Goal: Task Accomplishment & Management: Use online tool/utility

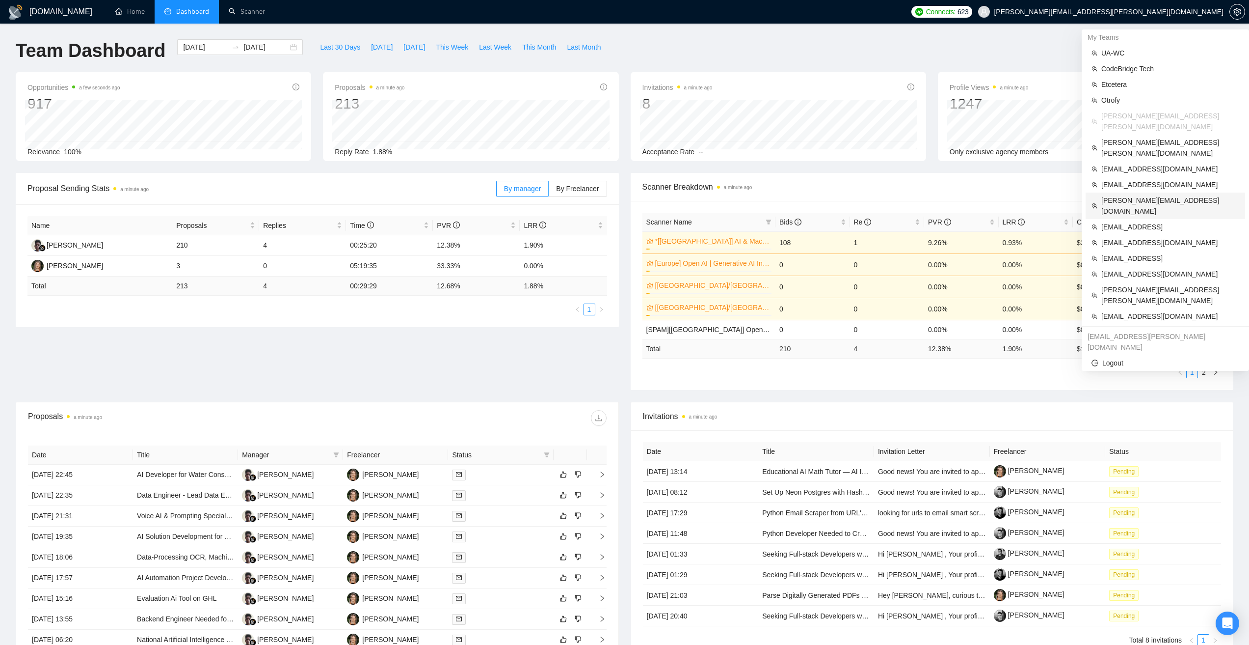
click at [1133, 195] on span "alex@growmyads.com" at bounding box center [1171, 206] width 138 height 22
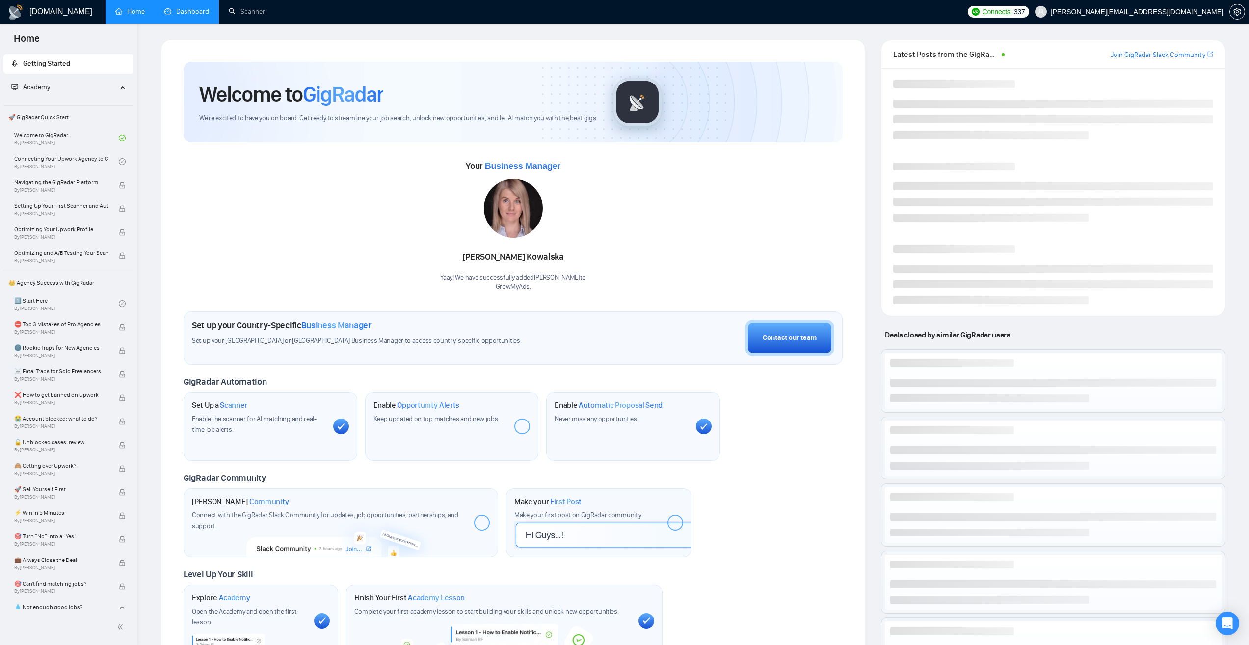
click at [194, 16] on link "Dashboard" at bounding box center [186, 11] width 45 height 8
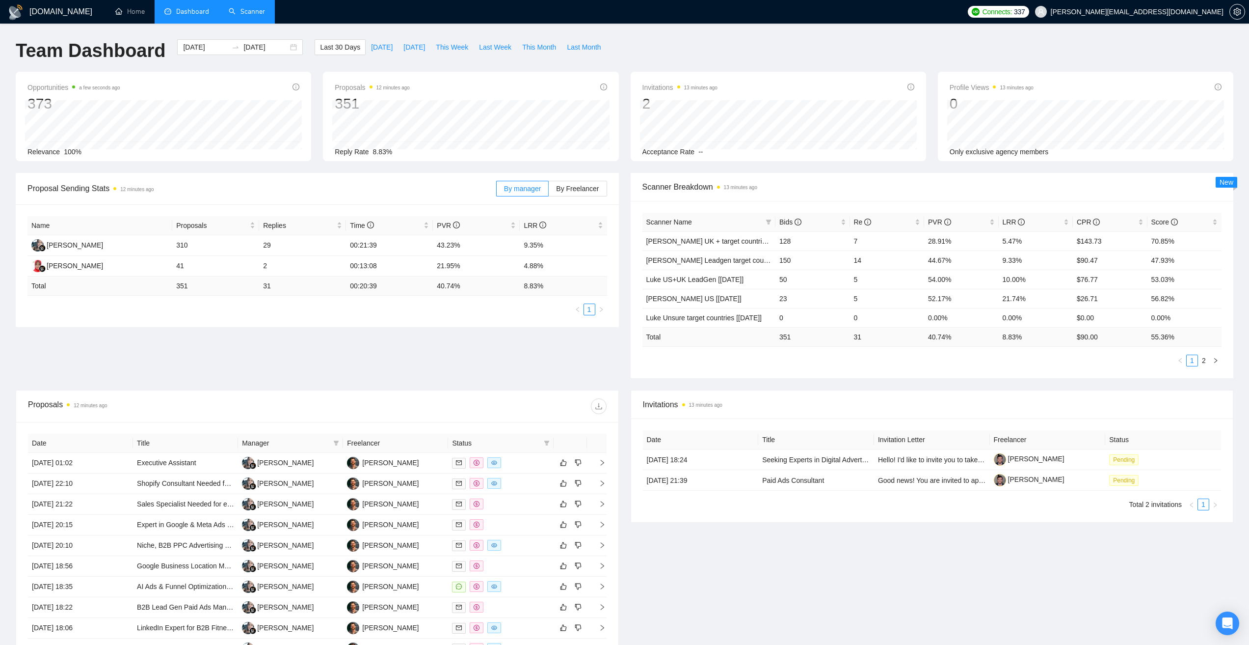
click at [256, 9] on link "Scanner" at bounding box center [247, 11] width 36 height 8
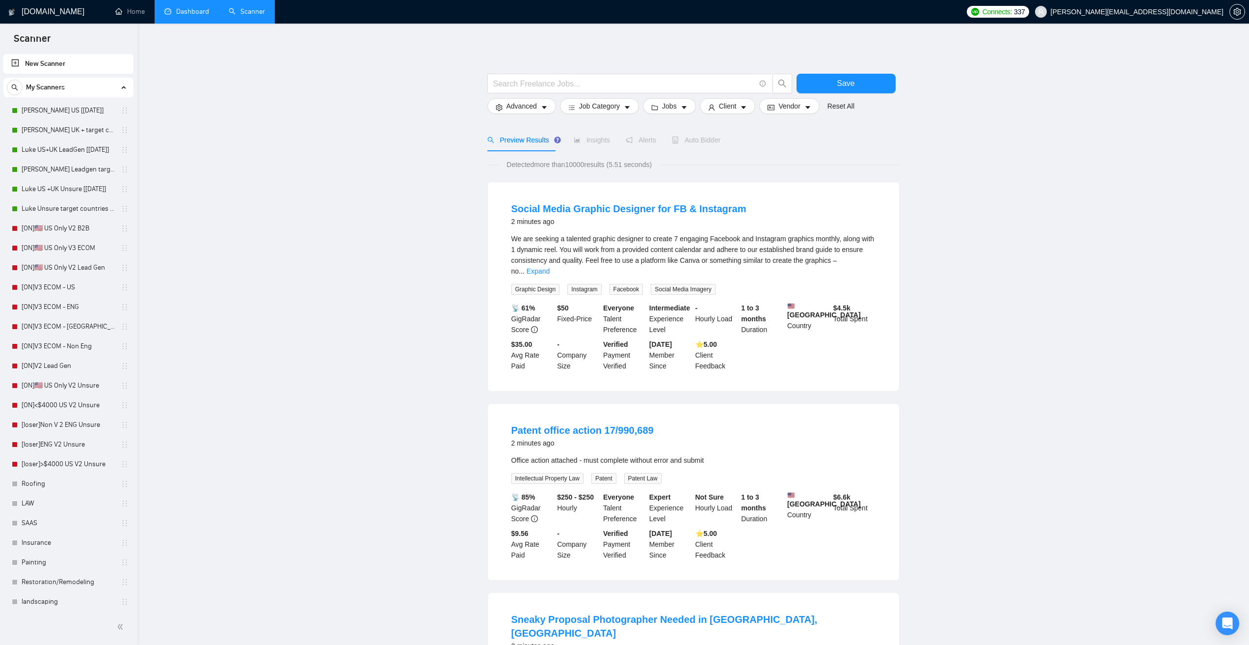
drag, startPoint x: 266, startPoint y: 88, endPoint x: 187, endPoint y: 14, distance: 108.0
click at [181, 8] on link "Dashboard" at bounding box center [186, 11] width 45 height 8
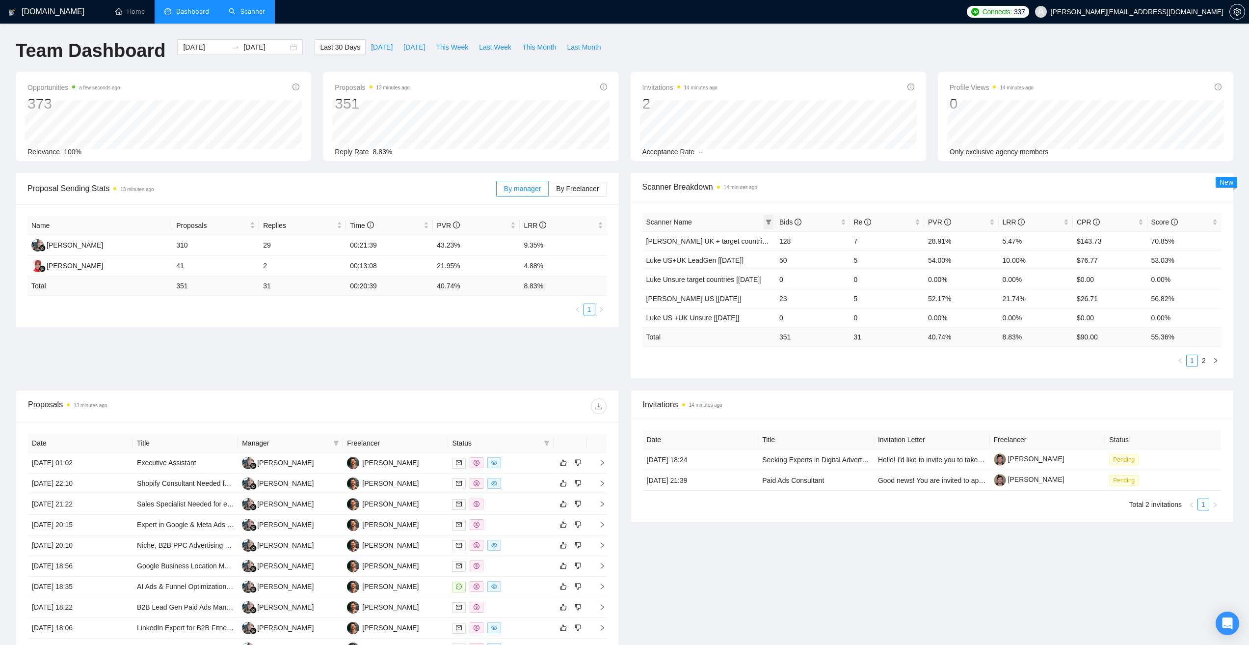
click at [772, 223] on span at bounding box center [769, 222] width 10 height 15
click at [675, 266] on span "Luke Ecom UK + target countries [Aug24]" at bounding box center [716, 265] width 155 height 8
click at [871, 357] on main "Team Dashboard 2025-07-28 2025-08-27 Last 30 Days Today Yesterday This Week Las…" at bounding box center [625, 370] width 1218 height 663
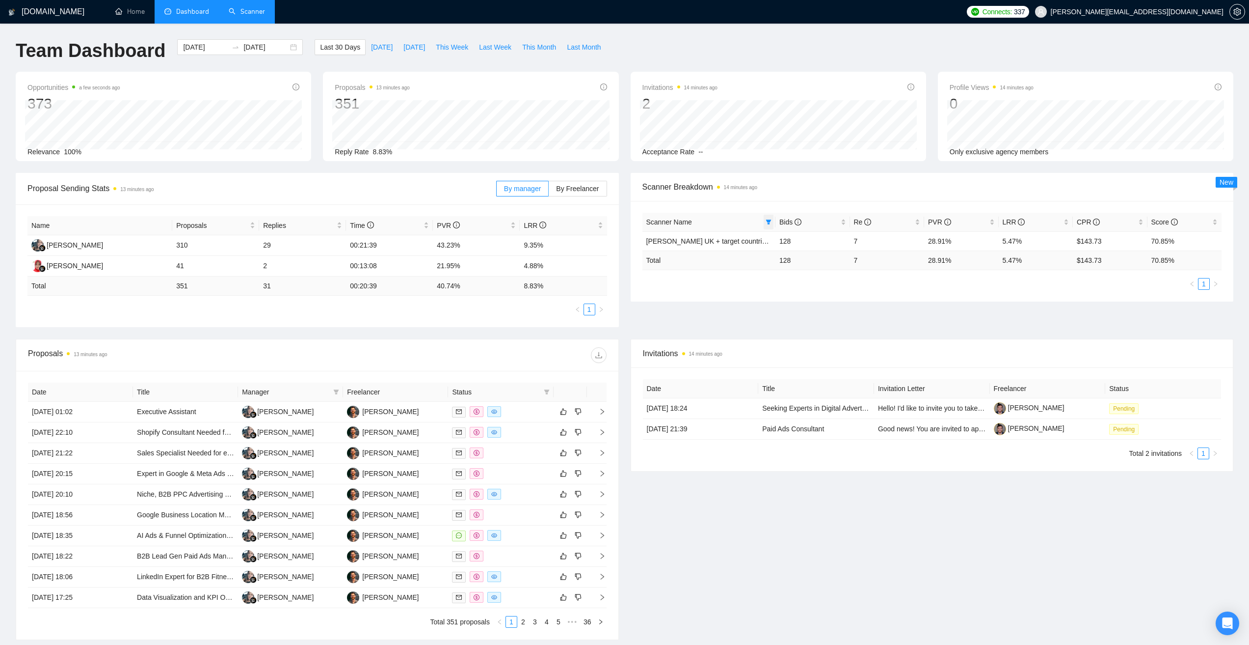
click at [769, 222] on icon "filter" at bounding box center [769, 222] width 6 height 6
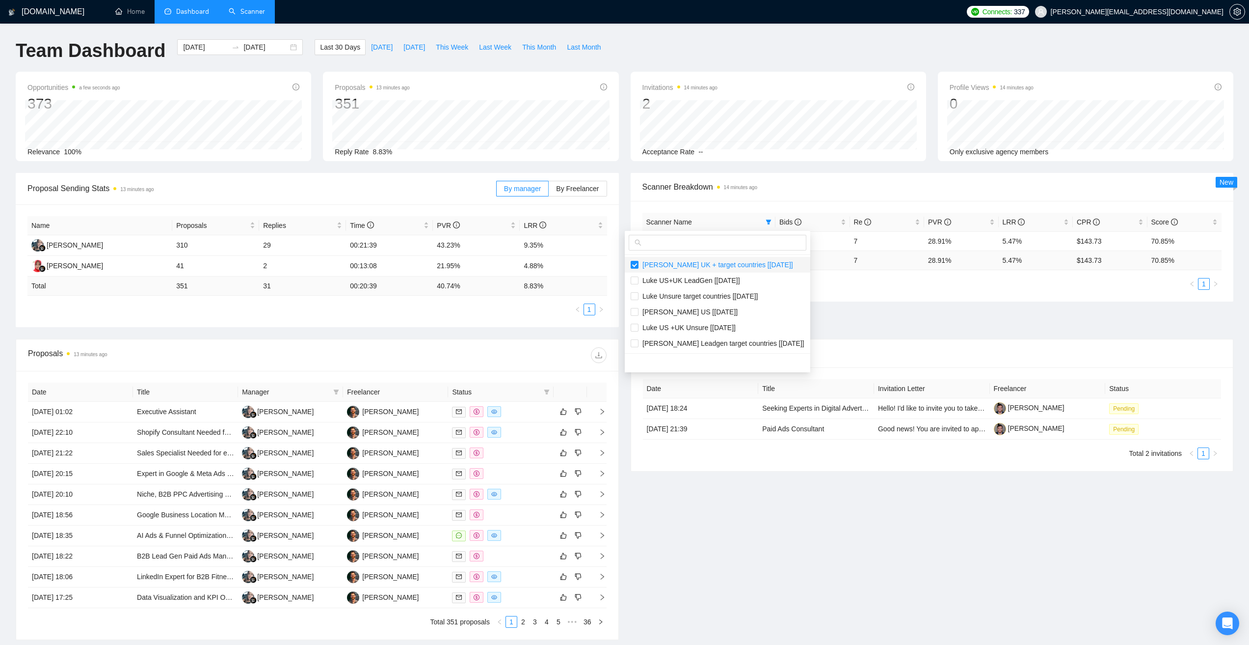
click at [683, 261] on span "Luke Ecom UK + target countries [Aug24]" at bounding box center [716, 265] width 155 height 8
checkbox input "false"
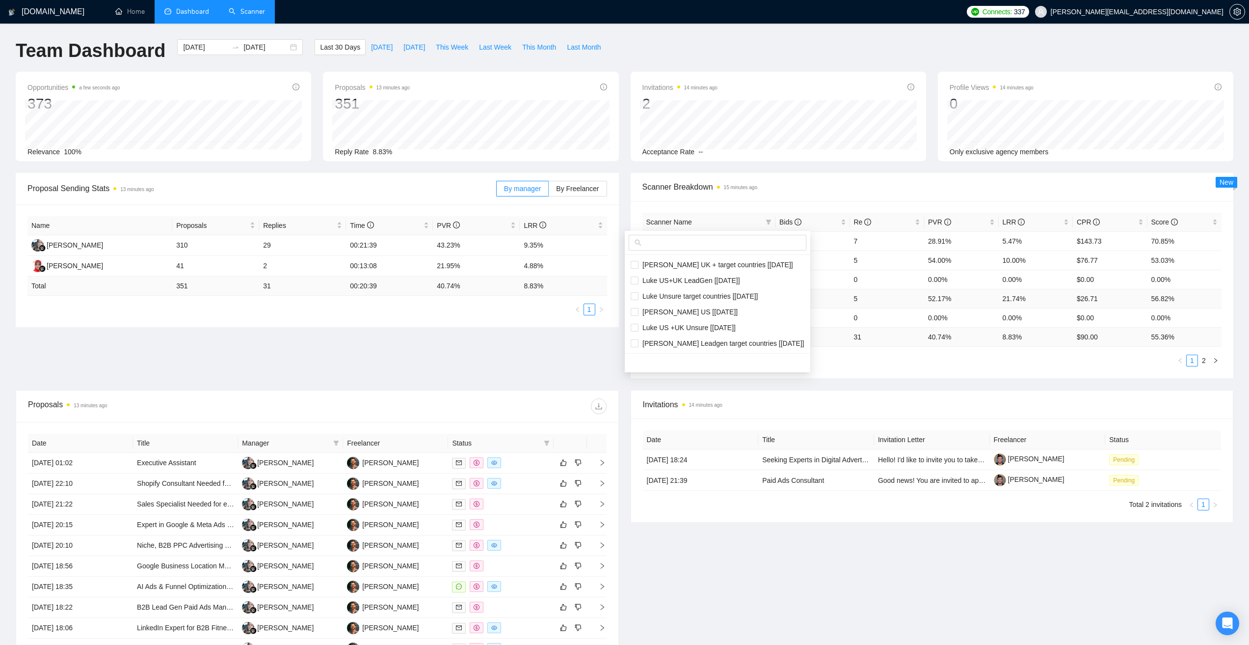
click at [865, 305] on div "Proposal Sending Stats 13 minutes ago By manager By Freelancer Name Proposals R…" at bounding box center [625, 281] width 1230 height 217
click at [553, 343] on div "Proposal Sending Stats 15 minutes ago By manager By Freelancer Name Proposals R…" at bounding box center [625, 281] width 1230 height 217
click at [257, 12] on link "Scanner" at bounding box center [247, 11] width 36 height 8
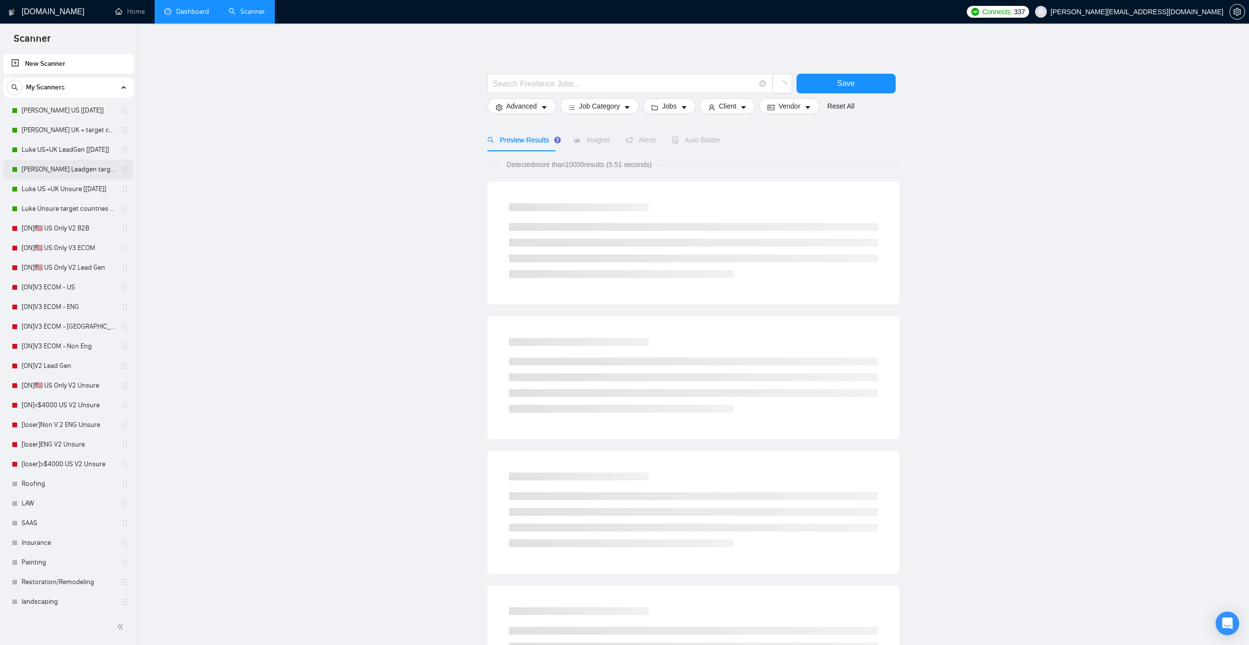
click at [78, 172] on link "Luke Leadgen target countries [Aug24]" at bounding box center [68, 170] width 93 height 20
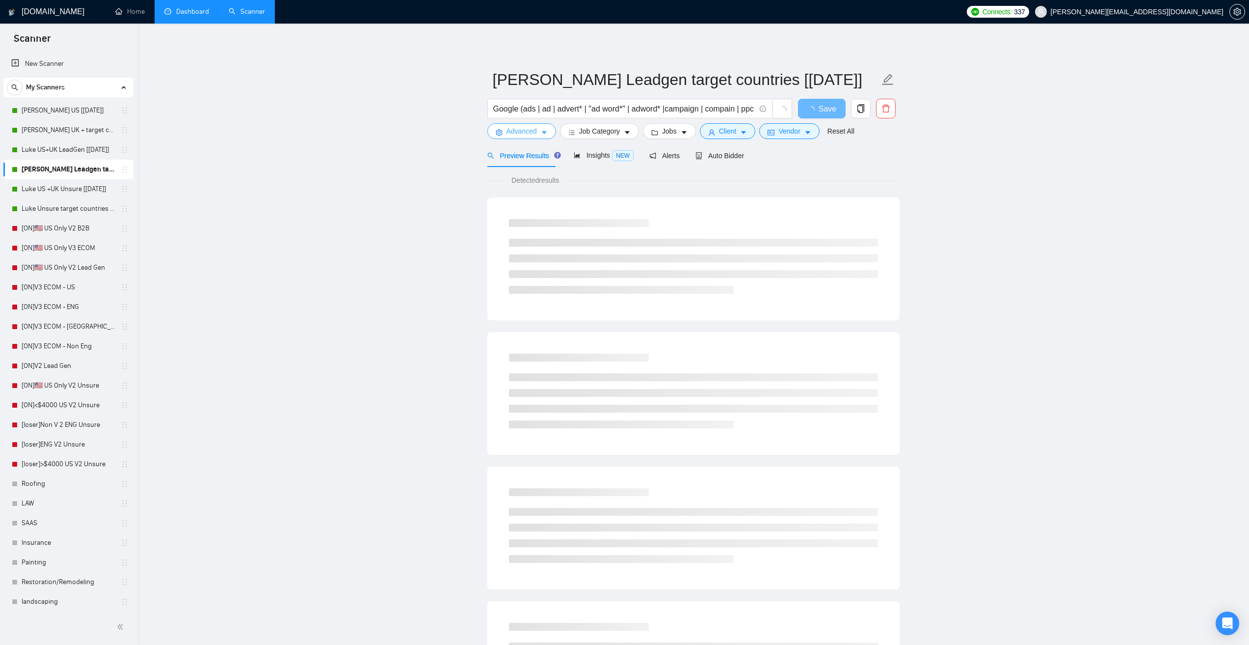
click at [544, 134] on icon "caret-down" at bounding box center [544, 132] width 7 height 7
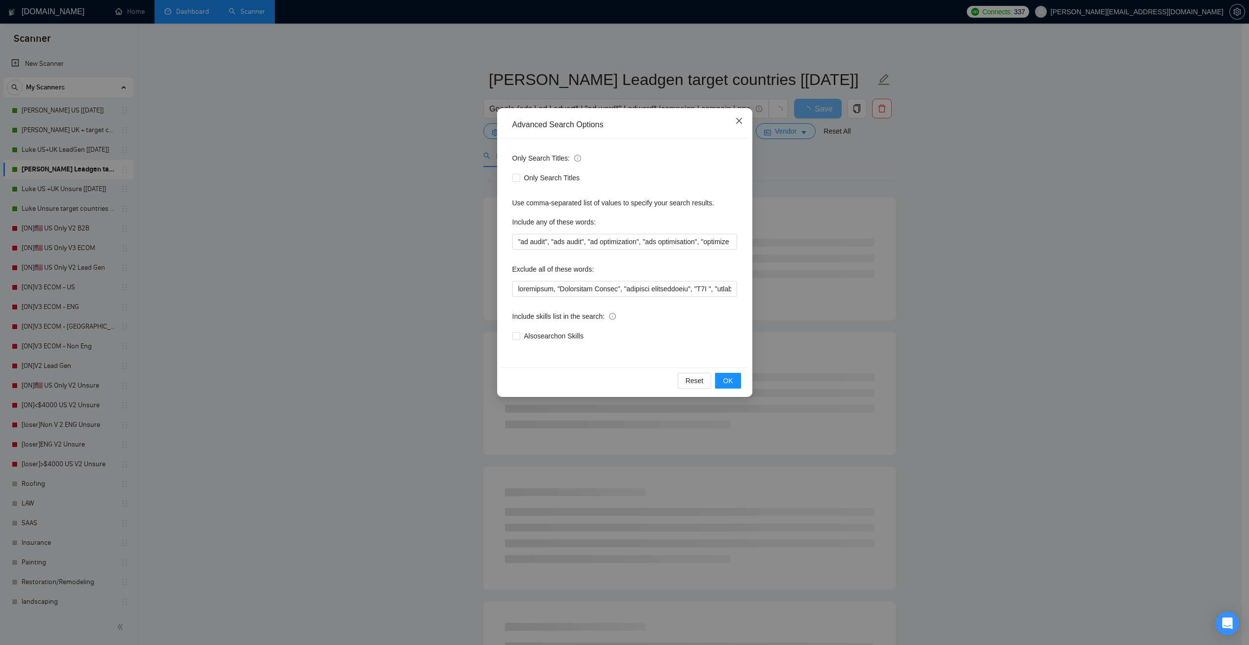
click at [740, 127] on span "Close" at bounding box center [739, 121] width 27 height 27
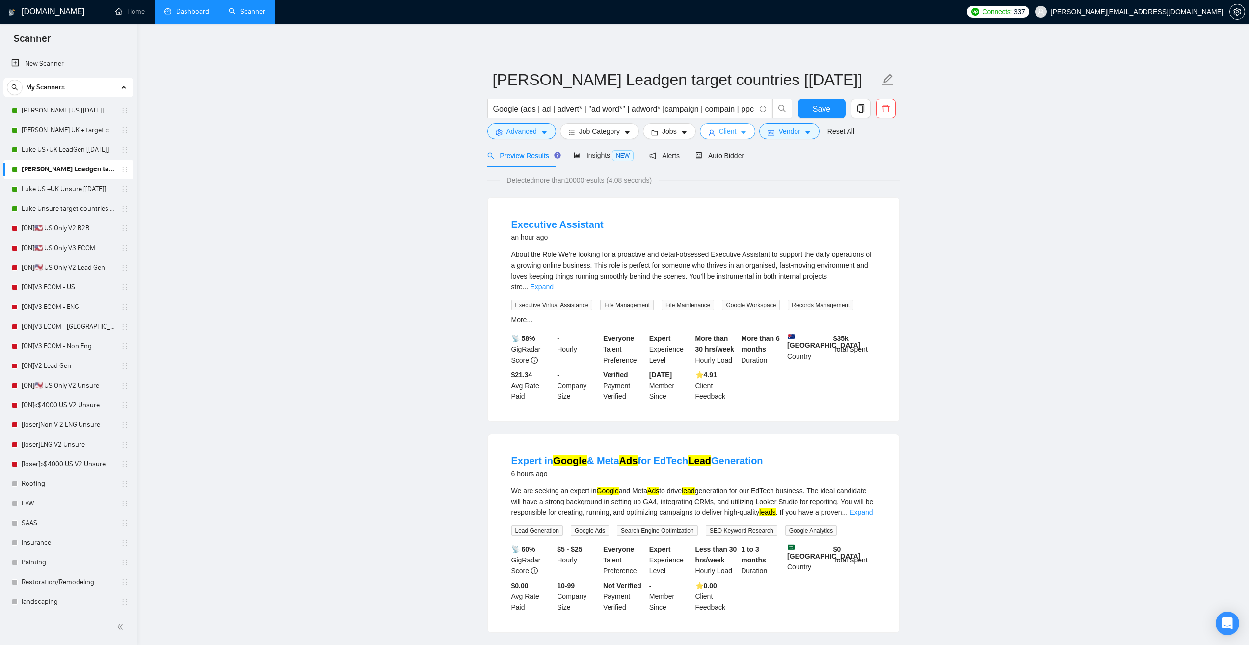
click at [712, 133] on icon "user" at bounding box center [711, 132] width 7 height 7
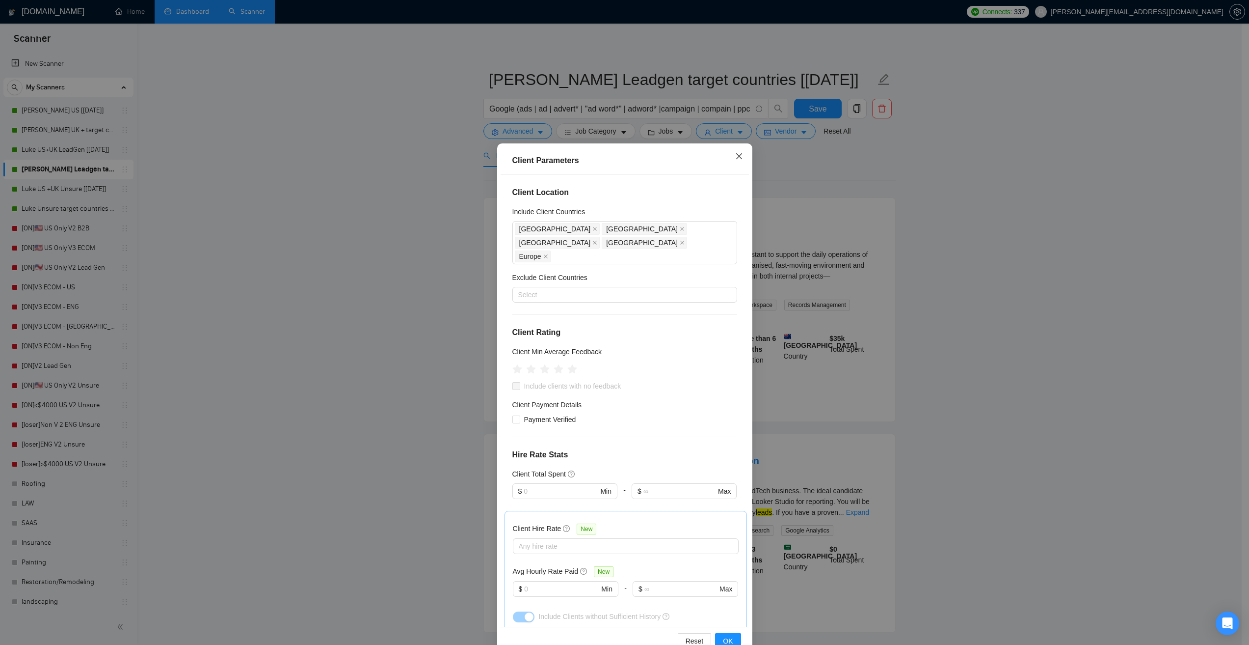
click at [739, 158] on span "Close" at bounding box center [739, 156] width 27 height 27
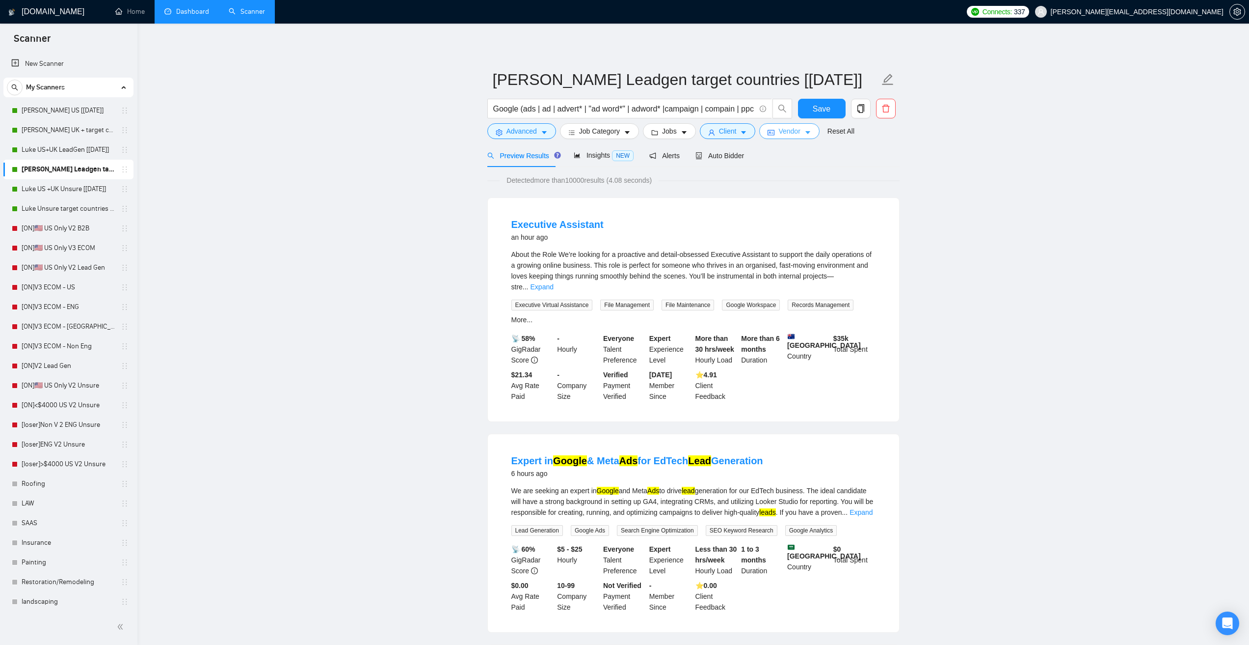
click at [792, 132] on span "Vendor" at bounding box center [790, 131] width 22 height 11
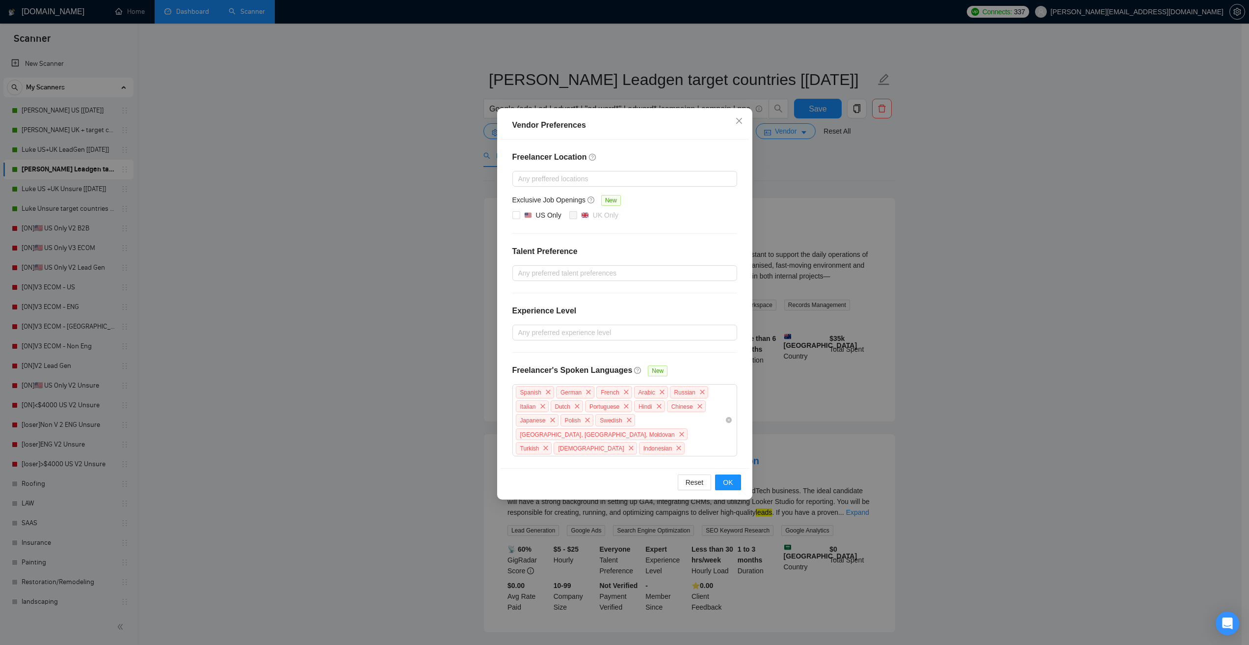
click at [906, 224] on div "Vendor Preferences Freelancer Location Any preffered locations Exclusive Job Op…" at bounding box center [624, 322] width 1249 height 645
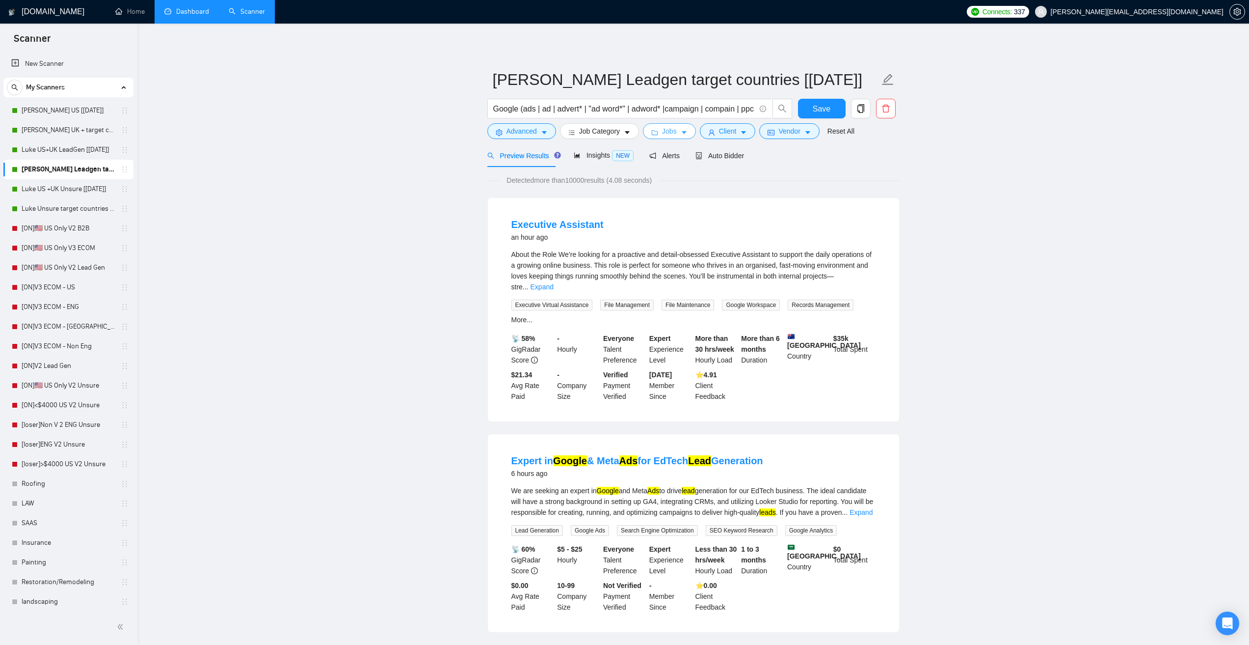
click at [658, 135] on button "Jobs" at bounding box center [669, 131] width 53 height 16
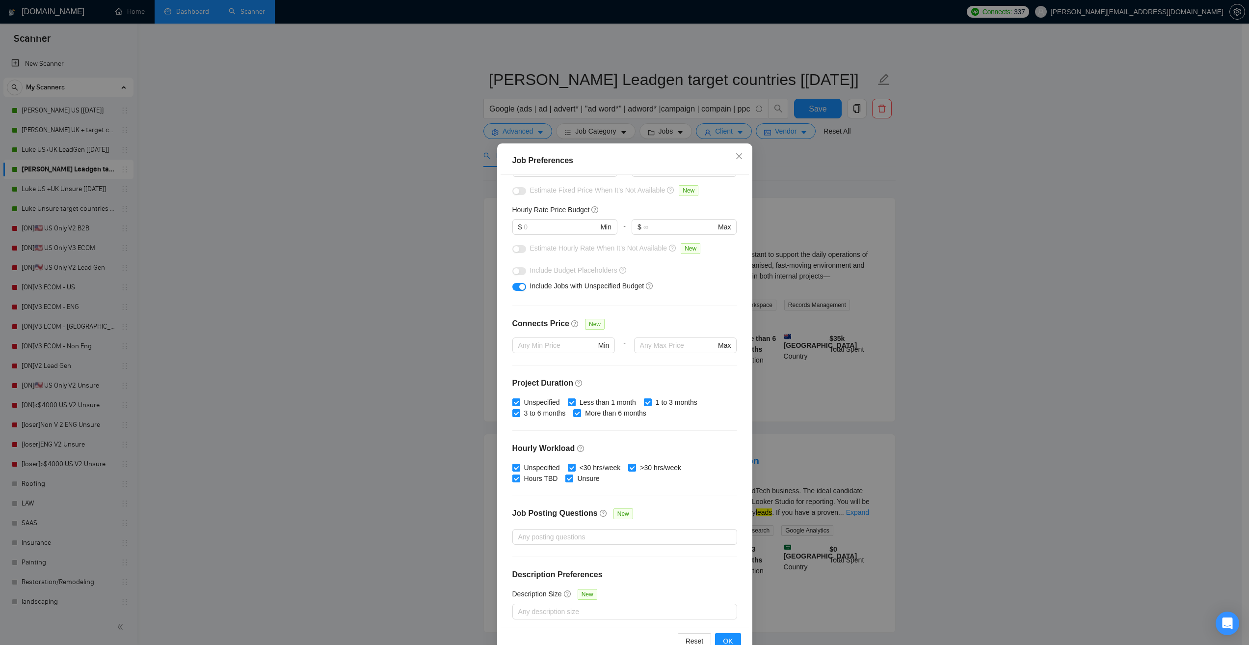
scroll to position [102, 0]
click at [821, 238] on div "Job Preferences Budget Project Type All Fixed Price Hourly Rate Fixed Price Bud…" at bounding box center [624, 322] width 1249 height 645
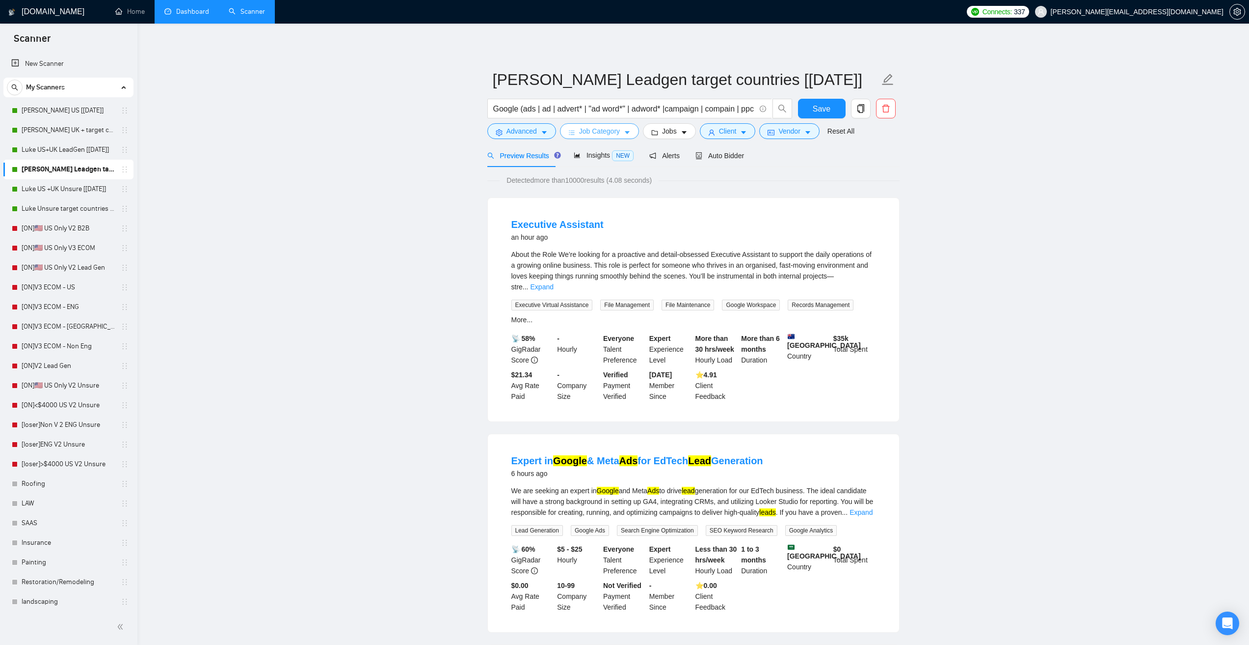
click at [624, 131] on icon "caret-down" at bounding box center [627, 132] width 7 height 7
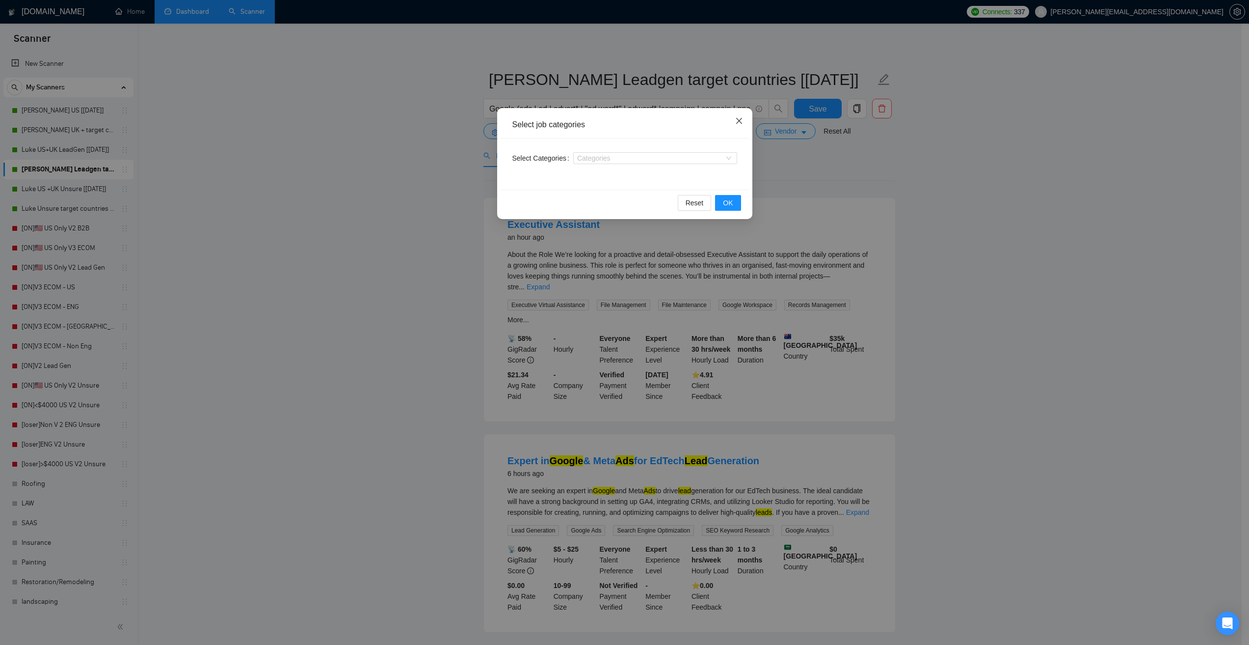
click at [735, 123] on icon "close" at bounding box center [739, 121] width 8 height 8
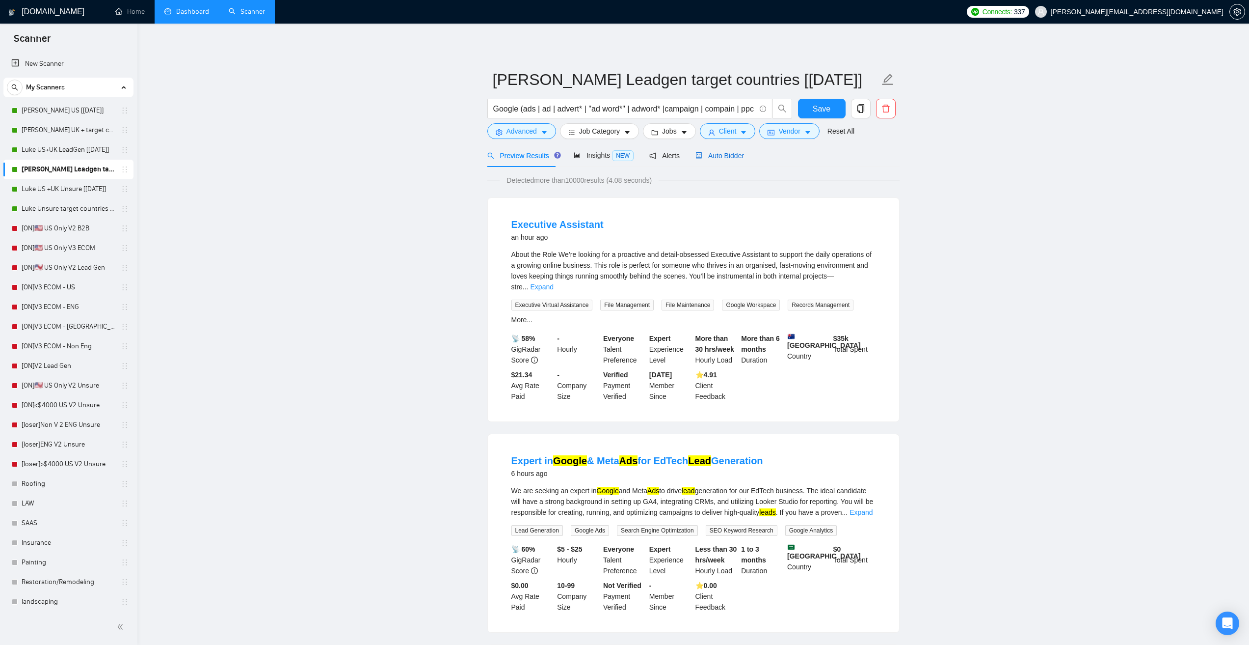
click at [721, 154] on span "Auto Bidder" at bounding box center [720, 156] width 49 height 8
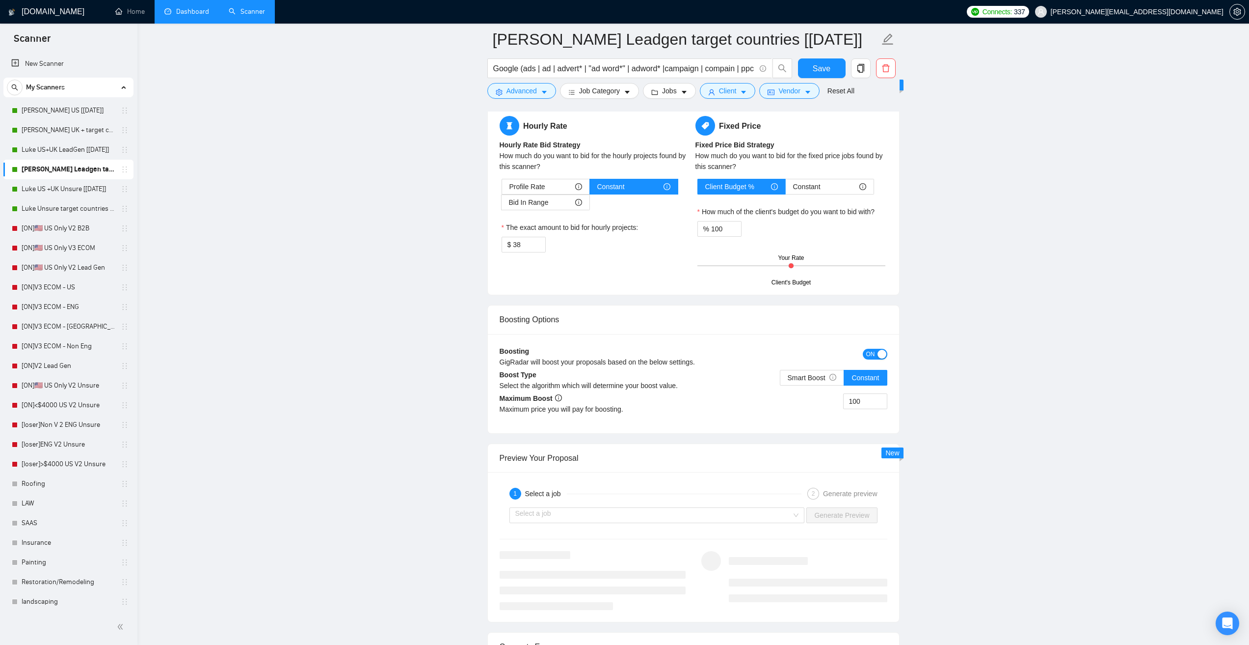
scroll to position [1129, 0]
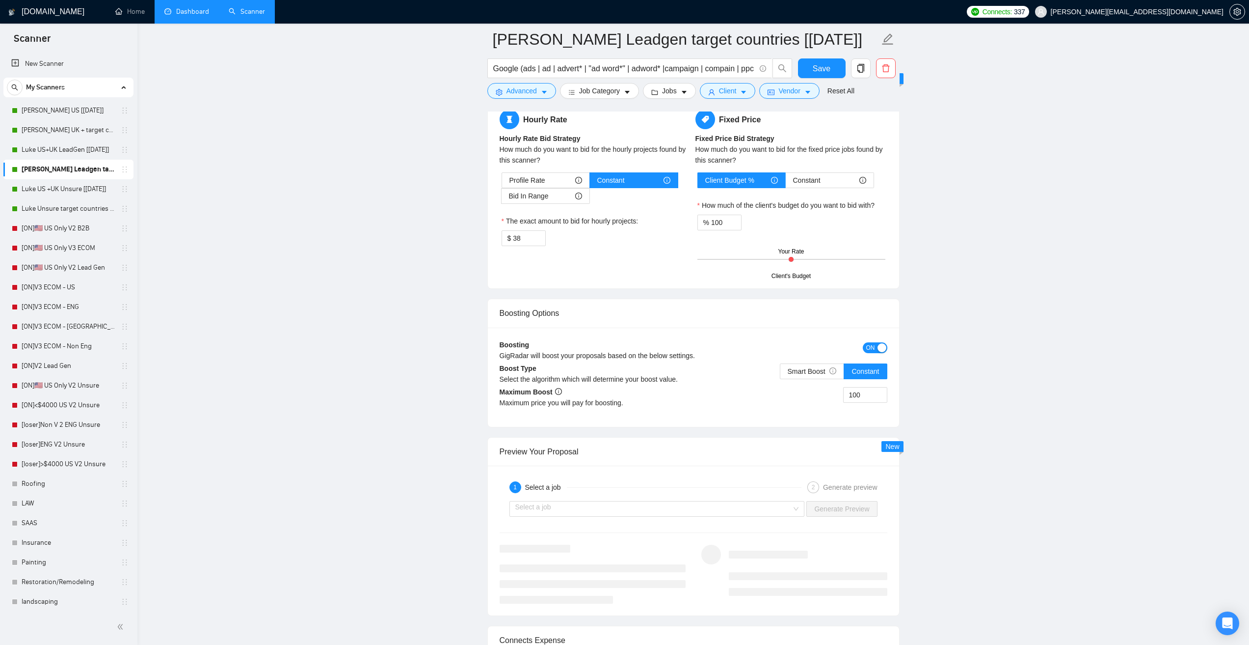
click at [285, 147] on main "Luke Leadgen target countries [Aug24] Google (ads | ad | advert* | "ad word*" |…" at bounding box center [693, 146] width 1080 height 2473
